Goal: Transaction & Acquisition: Download file/media

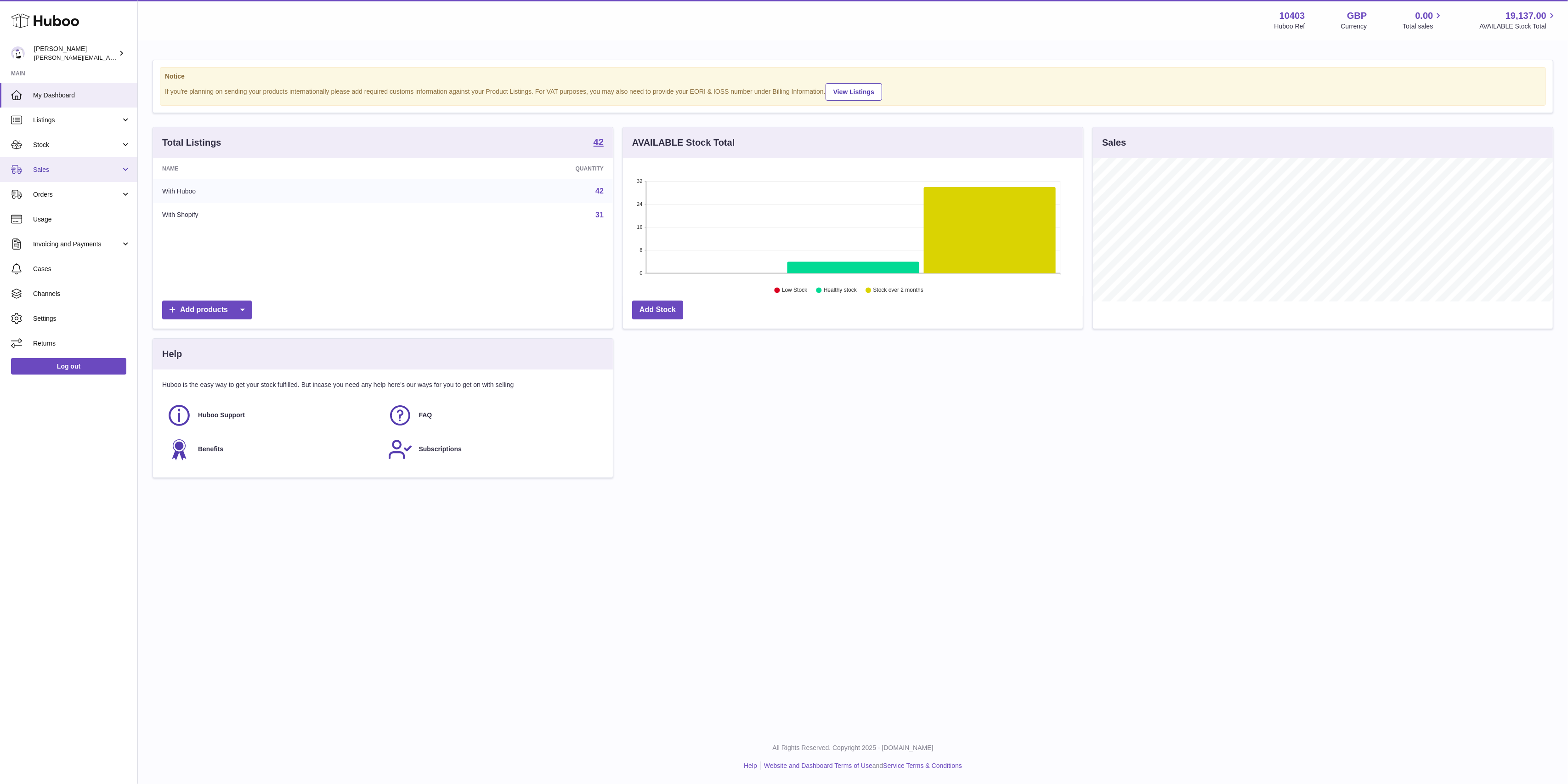
click at [41, 171] on span "Sales" at bounding box center [76, 170] width 88 height 8
click at [43, 151] on link "Stock" at bounding box center [69, 145] width 138 height 25
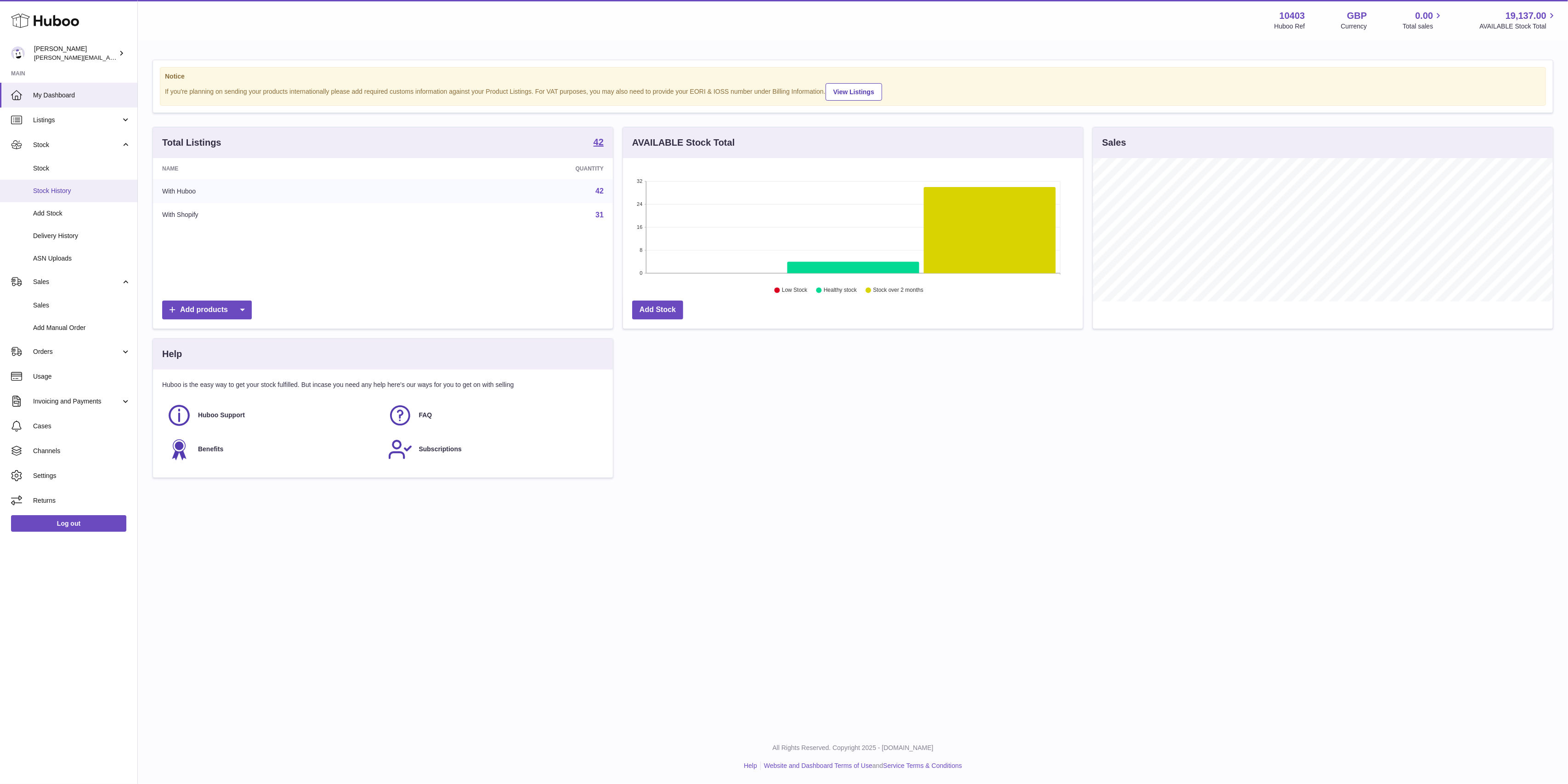
click at [53, 185] on link "Stock History" at bounding box center [69, 191] width 138 height 22
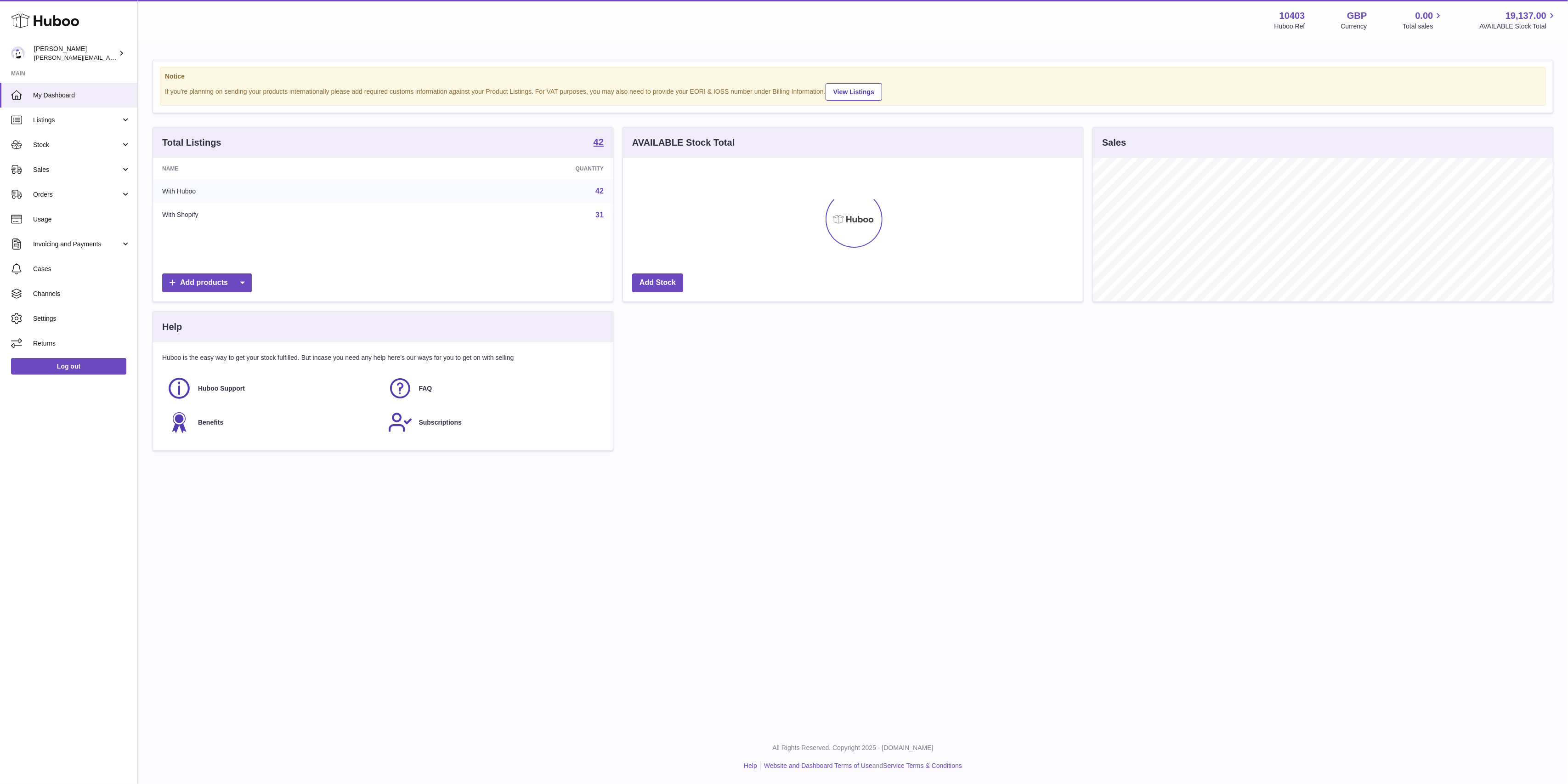
scroll to position [143, 460]
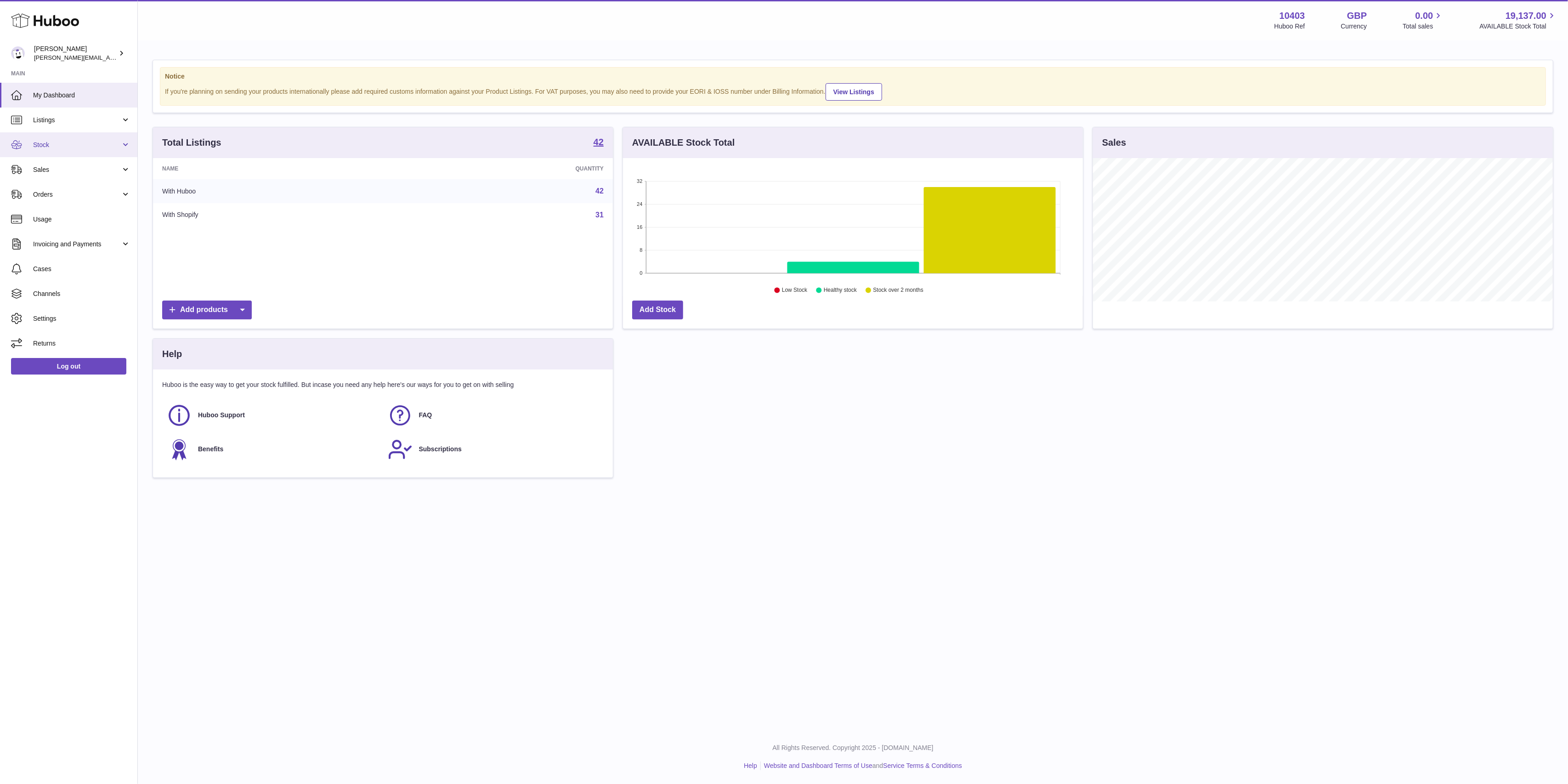
click at [51, 144] on span "Stock" at bounding box center [76, 145] width 88 height 8
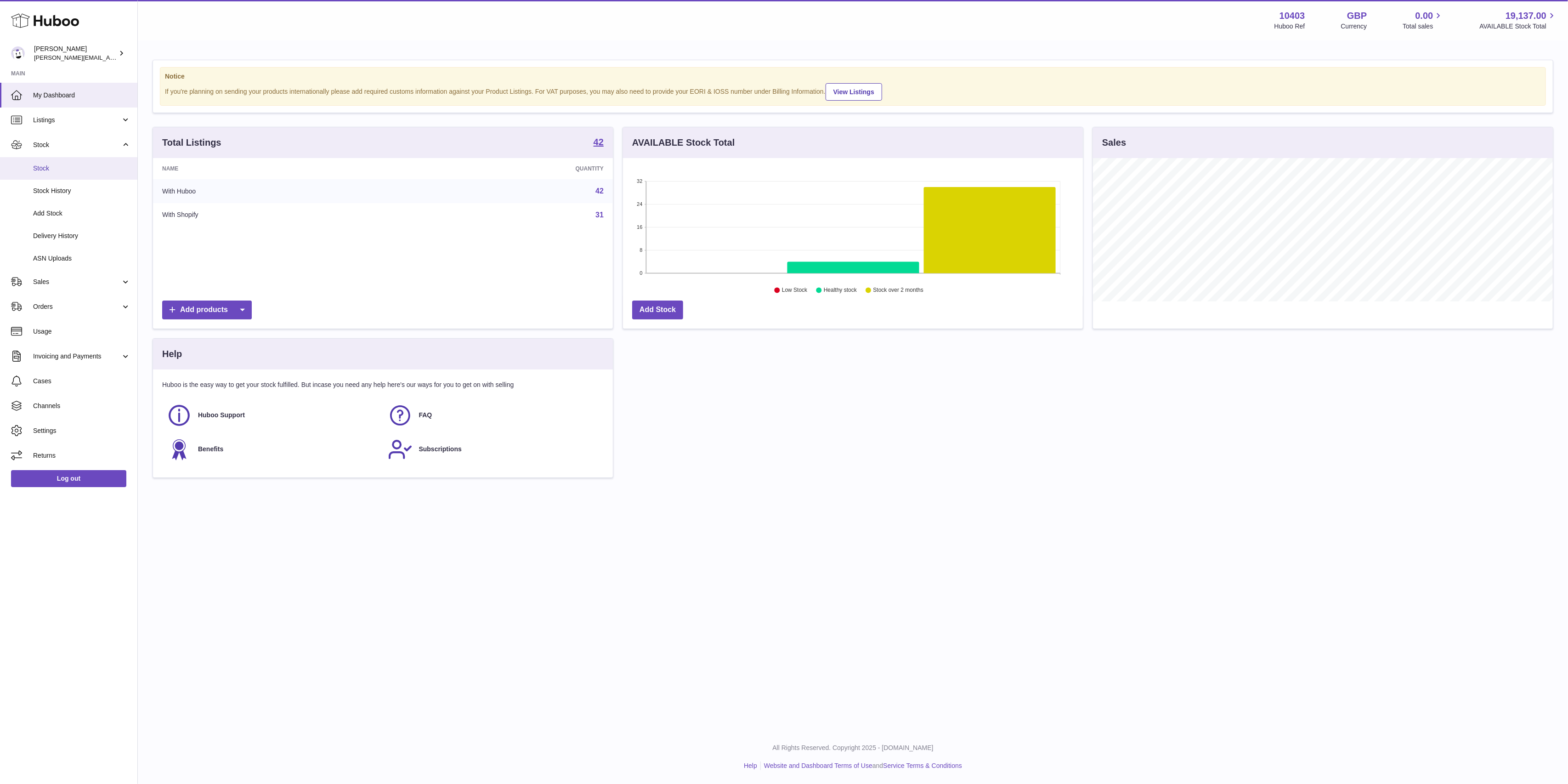
click at [54, 175] on link "Stock" at bounding box center [69, 168] width 138 height 22
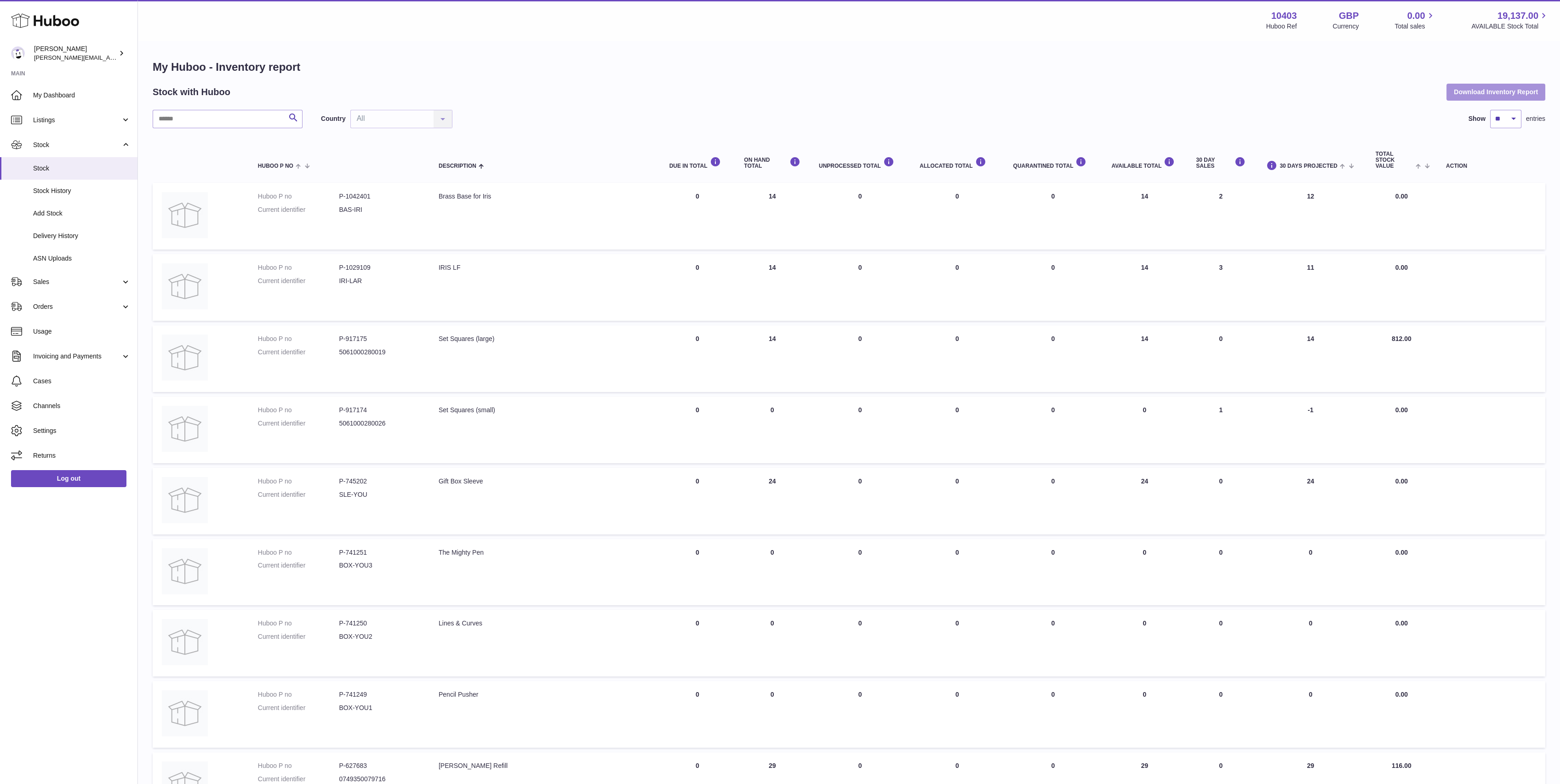
click at [1518, 89] on button "Download Inventory Report" at bounding box center [1495, 92] width 99 height 17
click at [57, 101] on link "My Dashboard" at bounding box center [69, 95] width 138 height 25
